Goal: Task Accomplishment & Management: Use online tool/utility

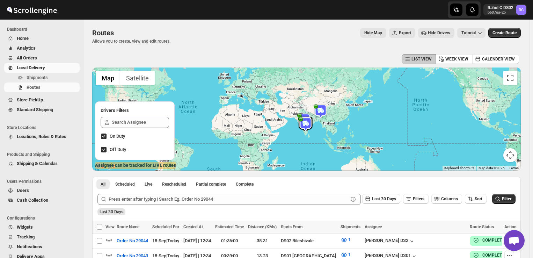
scroll to position [129, 0]
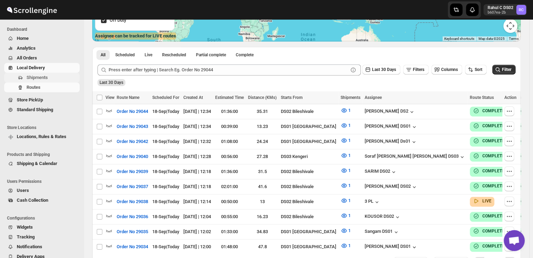
click at [54, 79] on span "Shipments" at bounding box center [53, 77] width 52 height 7
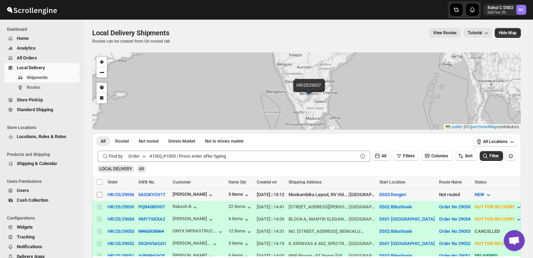
click at [98, 192] on input "Select shipment" at bounding box center [100, 195] width 6 height 6
checkbox input "true"
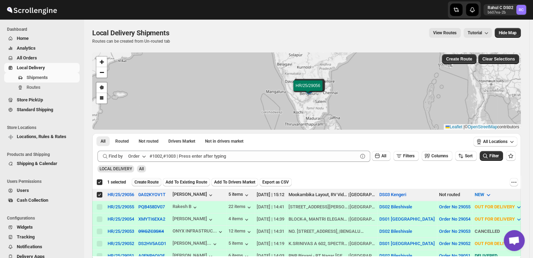
click at [153, 184] on span "Create Route" at bounding box center [147, 182] width 24 height 6
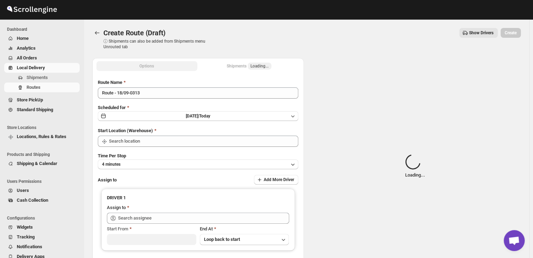
type input "DS03 Kengeri"
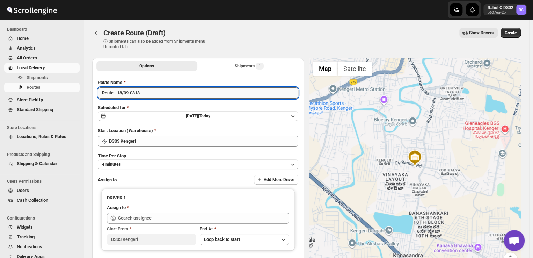
click at [145, 94] on input "Route - 18/09-0313" at bounding box center [198, 92] width 201 height 11
type input "R"
type input "O"
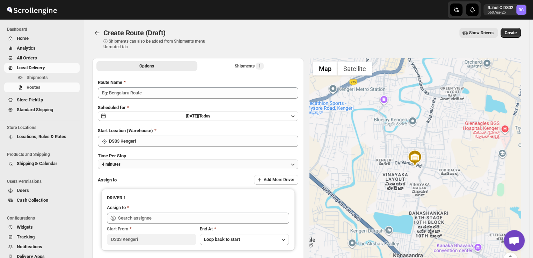
click at [144, 165] on button "4 minutes" at bounding box center [198, 164] width 201 height 10
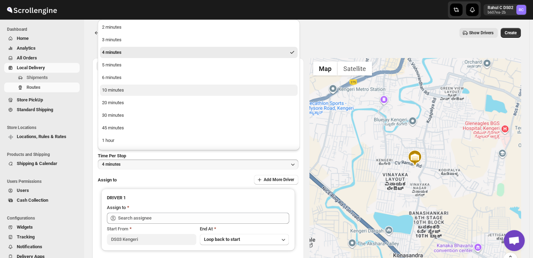
click at [116, 87] on div "10 minutes" at bounding box center [113, 90] width 22 height 7
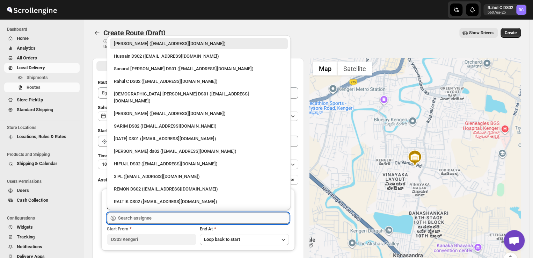
click at [161, 219] on input "text" at bounding box center [203, 218] width 171 height 11
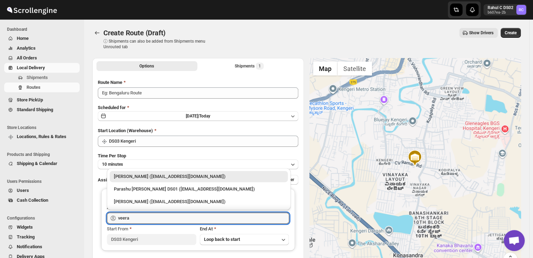
click at [176, 175] on div "[PERSON_NAME] ([EMAIL_ADDRESS][DOMAIN_NAME])" at bounding box center [199, 176] width 170 height 7
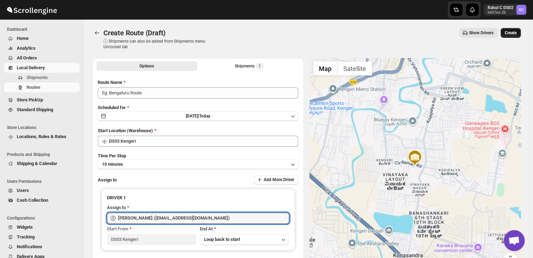
type input "[PERSON_NAME] ([EMAIL_ADDRESS][DOMAIN_NAME])"
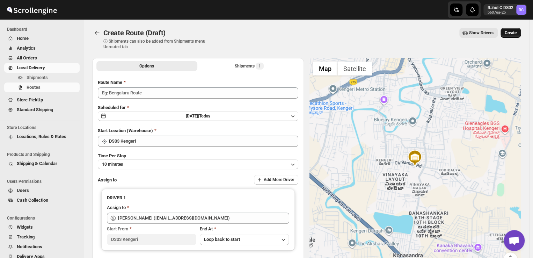
click at [514, 36] on button "Create" at bounding box center [511, 33] width 20 height 10
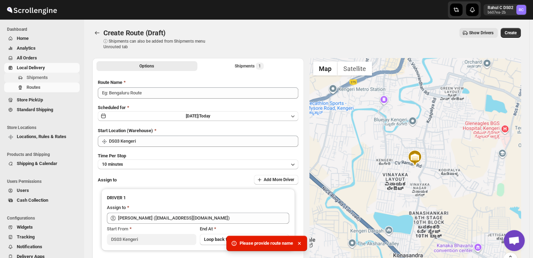
click at [47, 73] on button "Shipments" at bounding box center [42, 78] width 76 height 10
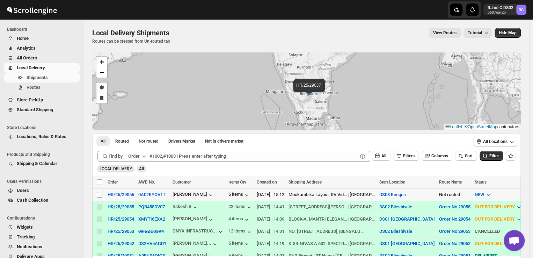
click at [97, 194] on input "Select shipment" at bounding box center [100, 195] width 6 height 6
checkbox input "true"
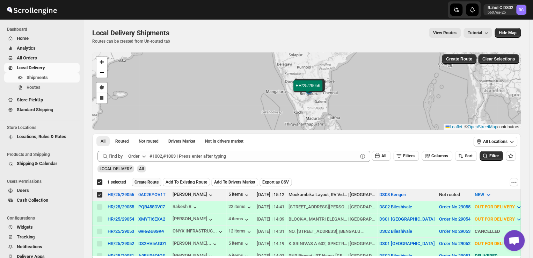
click at [151, 181] on span "Create Route" at bounding box center [147, 182] width 24 height 6
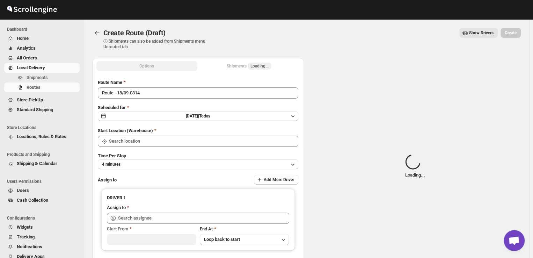
type input "DS03 Kengeri"
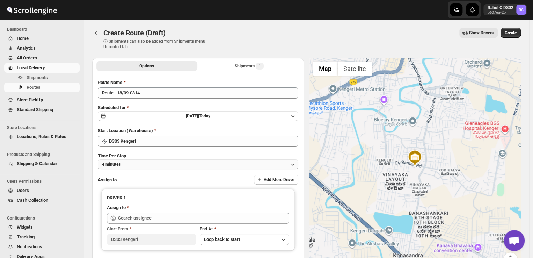
click at [129, 163] on button "4 minutes" at bounding box center [198, 164] width 201 height 10
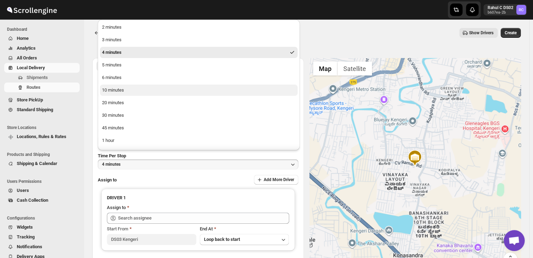
click at [116, 93] on div "10 minutes" at bounding box center [113, 90] width 22 height 7
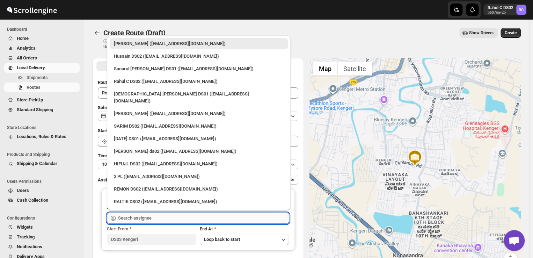
click at [161, 218] on input "text" at bounding box center [203, 218] width 171 height 11
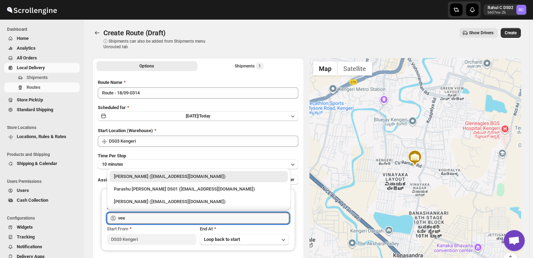
click at [203, 176] on div "[PERSON_NAME] ([EMAIL_ADDRESS][DOMAIN_NAME])" at bounding box center [199, 176] width 170 height 7
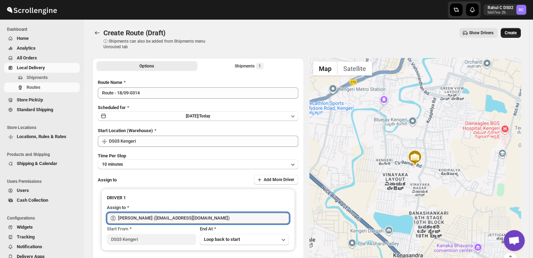
type input "[PERSON_NAME] ([EMAIL_ADDRESS][DOMAIN_NAME])"
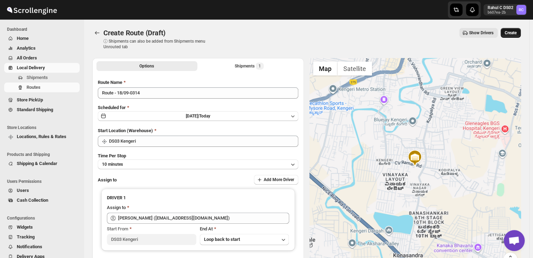
click at [514, 33] on span "Create" at bounding box center [511, 33] width 12 height 6
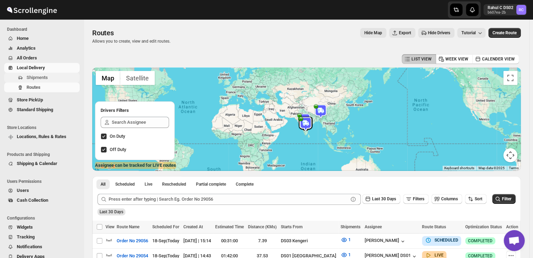
click at [42, 78] on span "Shipments" at bounding box center [37, 77] width 21 height 5
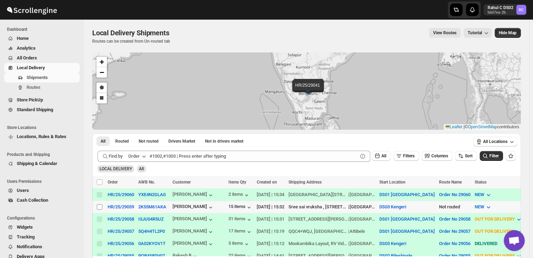
click at [101, 205] on input "Select shipment" at bounding box center [100, 207] width 6 height 6
checkbox input "true"
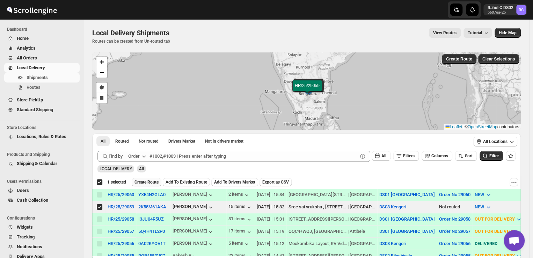
click at [147, 183] on span "Create Route" at bounding box center [147, 182] width 24 height 6
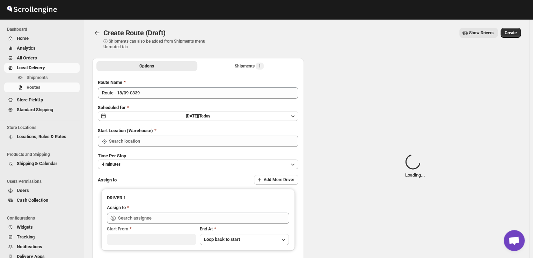
type input "DS03 Kengeri"
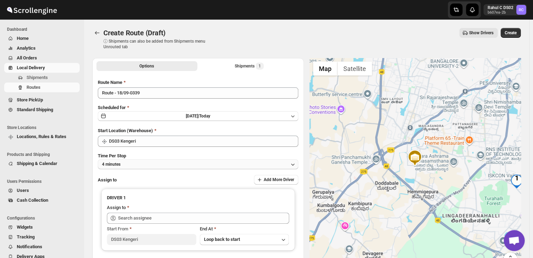
click at [152, 167] on button "4 minutes" at bounding box center [198, 164] width 201 height 10
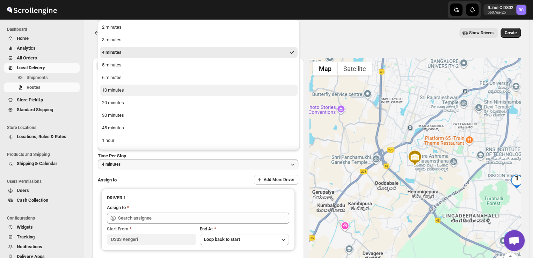
click at [124, 94] on button "10 minutes" at bounding box center [199, 90] width 198 height 11
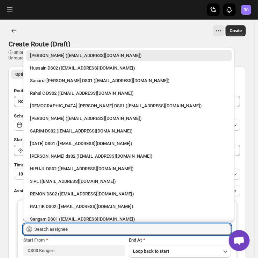
click at [204, 51] on div "[PERSON_NAME] ([EMAIL_ADDRESS][DOMAIN_NAME])" at bounding box center [129, 55] width 206 height 11
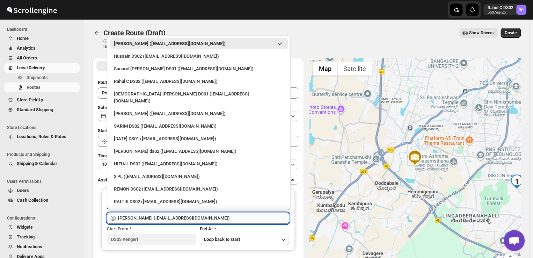
click at [197, 217] on input "[PERSON_NAME] ([EMAIL_ADDRESS][DOMAIN_NAME])" at bounding box center [203, 218] width 171 height 11
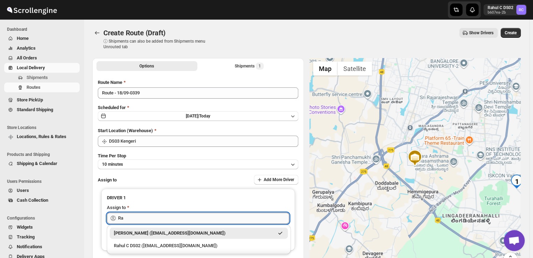
type input "R"
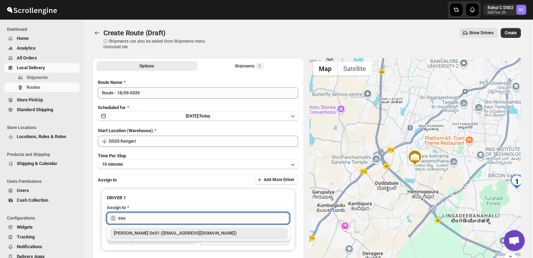
click at [132, 219] on input "sou" at bounding box center [203, 218] width 171 height 11
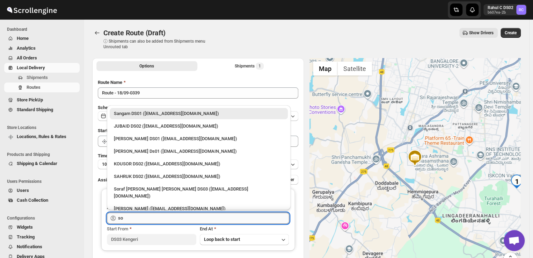
type input "s"
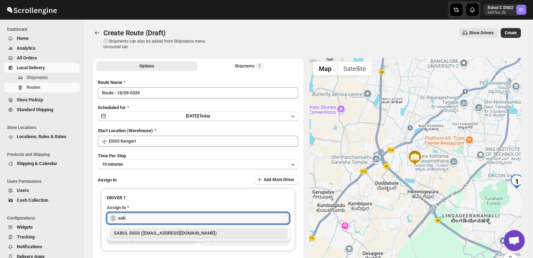
click at [132, 232] on div "SABUL DS03 ([EMAIL_ADDRESS][DOMAIN_NAME])" at bounding box center [199, 233] width 170 height 7
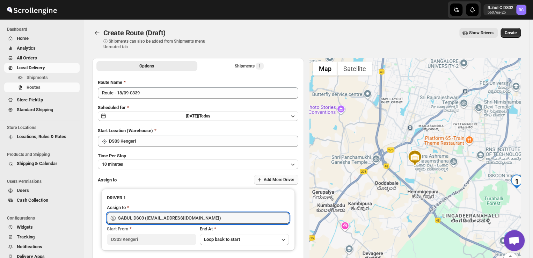
type input "SABUL DS03 ([EMAIL_ADDRESS][DOMAIN_NAME])"
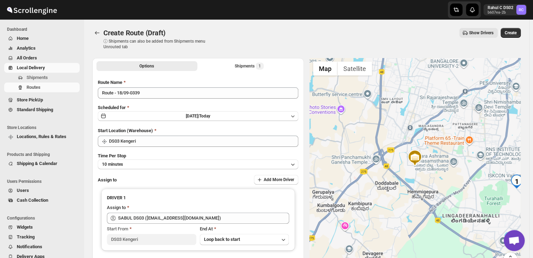
drag, startPoint x: 280, startPoint y: 182, endPoint x: 503, endPoint y: 50, distance: 259.7
click at [503, 50] on div "Create Route (Draft). This page is ready Create Route (Draft) ⓘ Shipments can a…" at bounding box center [307, 158] width 446 height 276
click at [516, 31] on span "Create" at bounding box center [511, 33] width 12 height 6
